Goal: Task Accomplishment & Management: Manage account settings

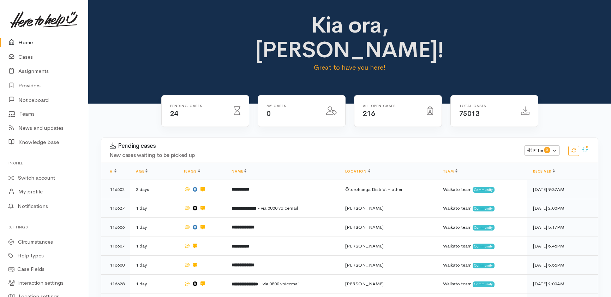
scroll to position [294, 0]
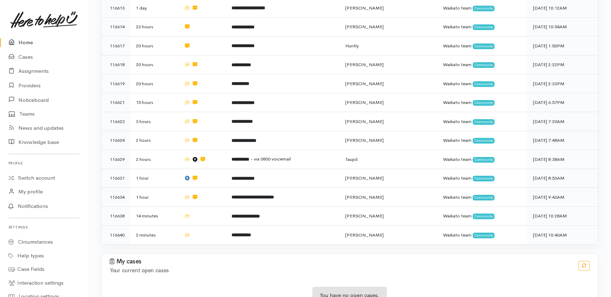
click at [25, 41] on link "Home" at bounding box center [44, 42] width 88 height 14
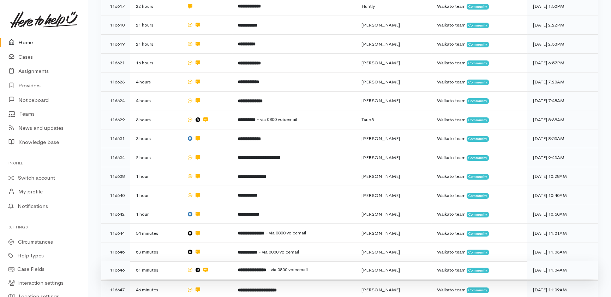
scroll to position [321, 0]
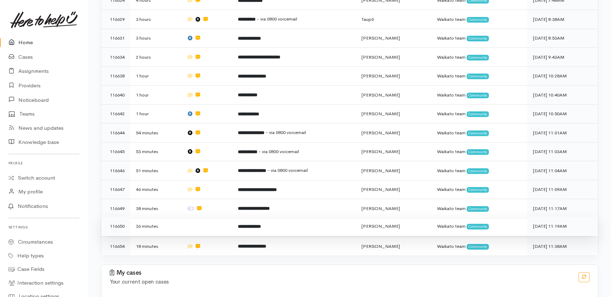
click at [206, 216] on td at bounding box center [206, 225] width 51 height 19
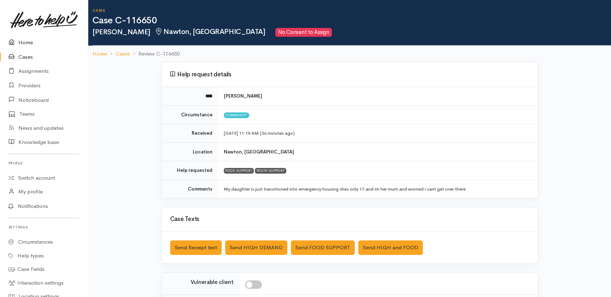
click at [29, 42] on link "Home" at bounding box center [44, 42] width 88 height 14
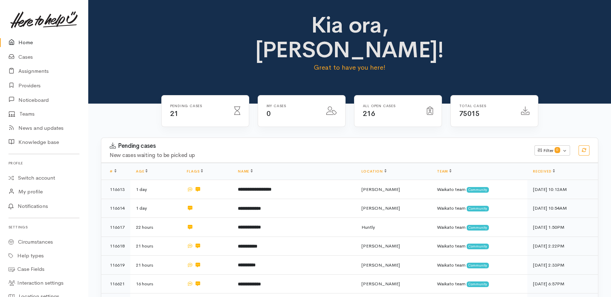
click at [26, 41] on link "Home" at bounding box center [44, 42] width 88 height 14
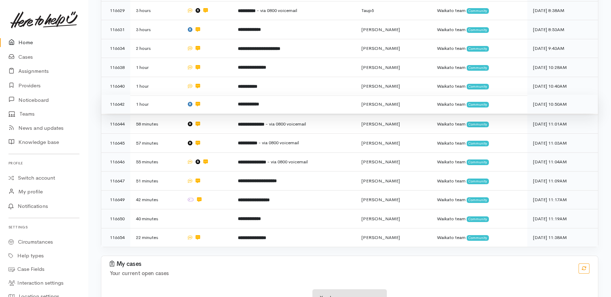
scroll to position [313, 0]
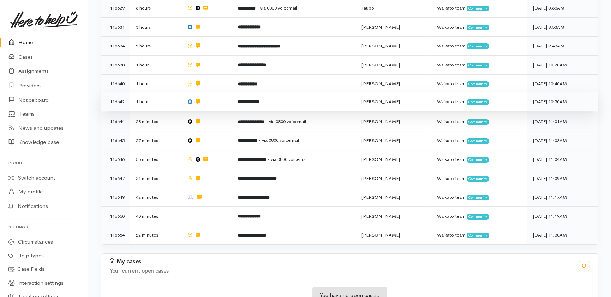
click at [280, 92] on td "**********" at bounding box center [294, 101] width 124 height 19
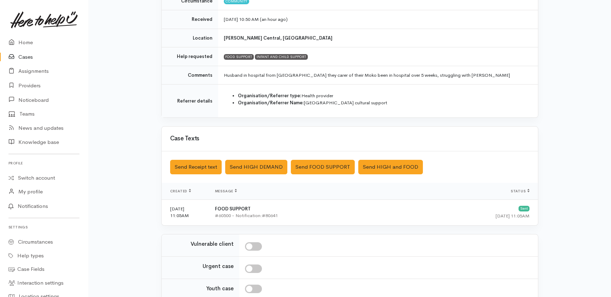
scroll to position [128, 0]
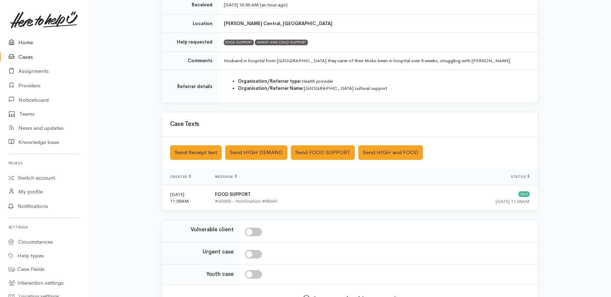
click at [25, 42] on link "Home" at bounding box center [44, 42] width 88 height 14
